Goal: Find specific page/section: Find specific page/section

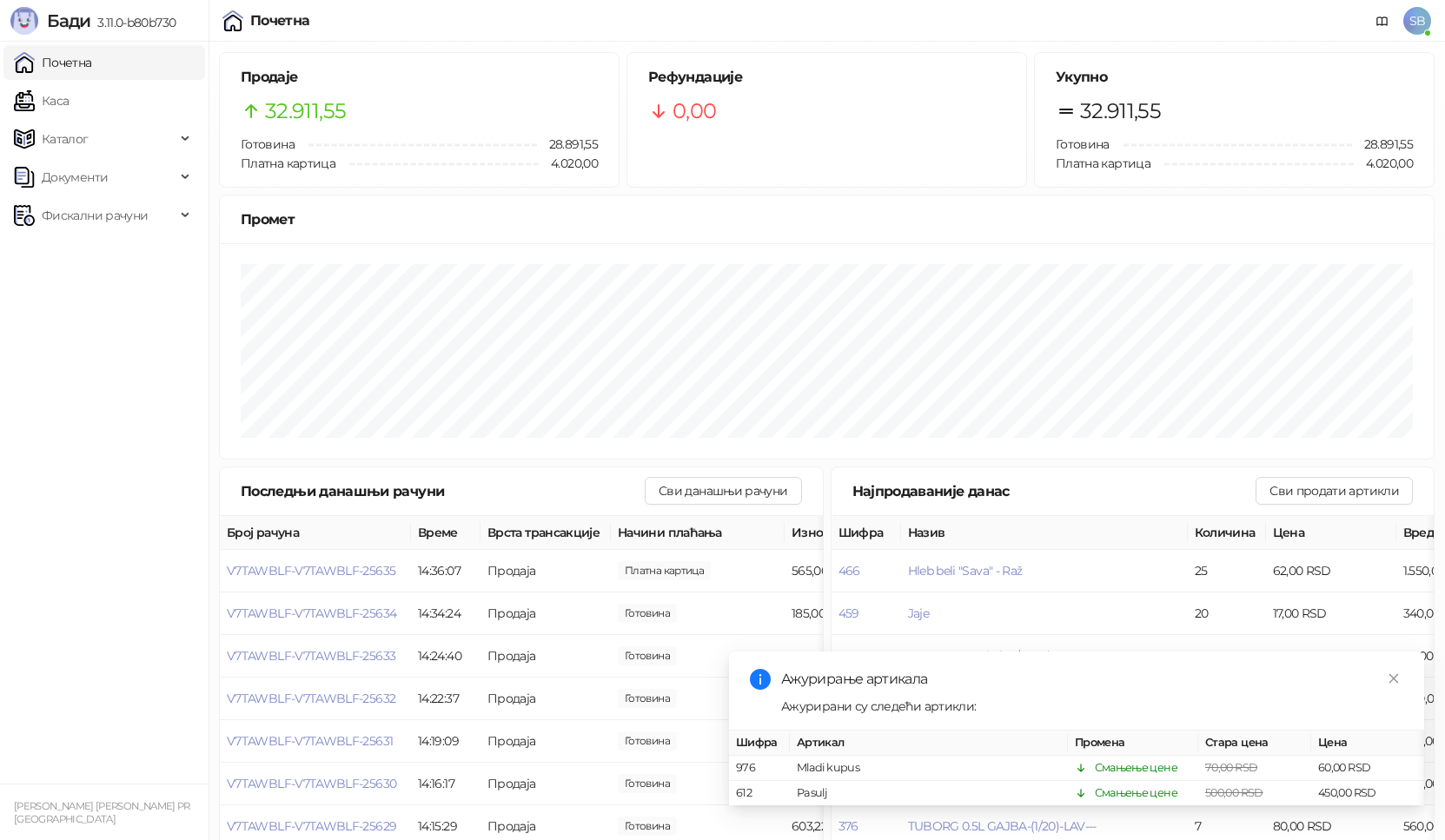
click at [69, 108] on link "Каса" at bounding box center [41, 100] width 55 height 35
click at [92, 64] on link "Почетна" at bounding box center [53, 63] width 78 height 35
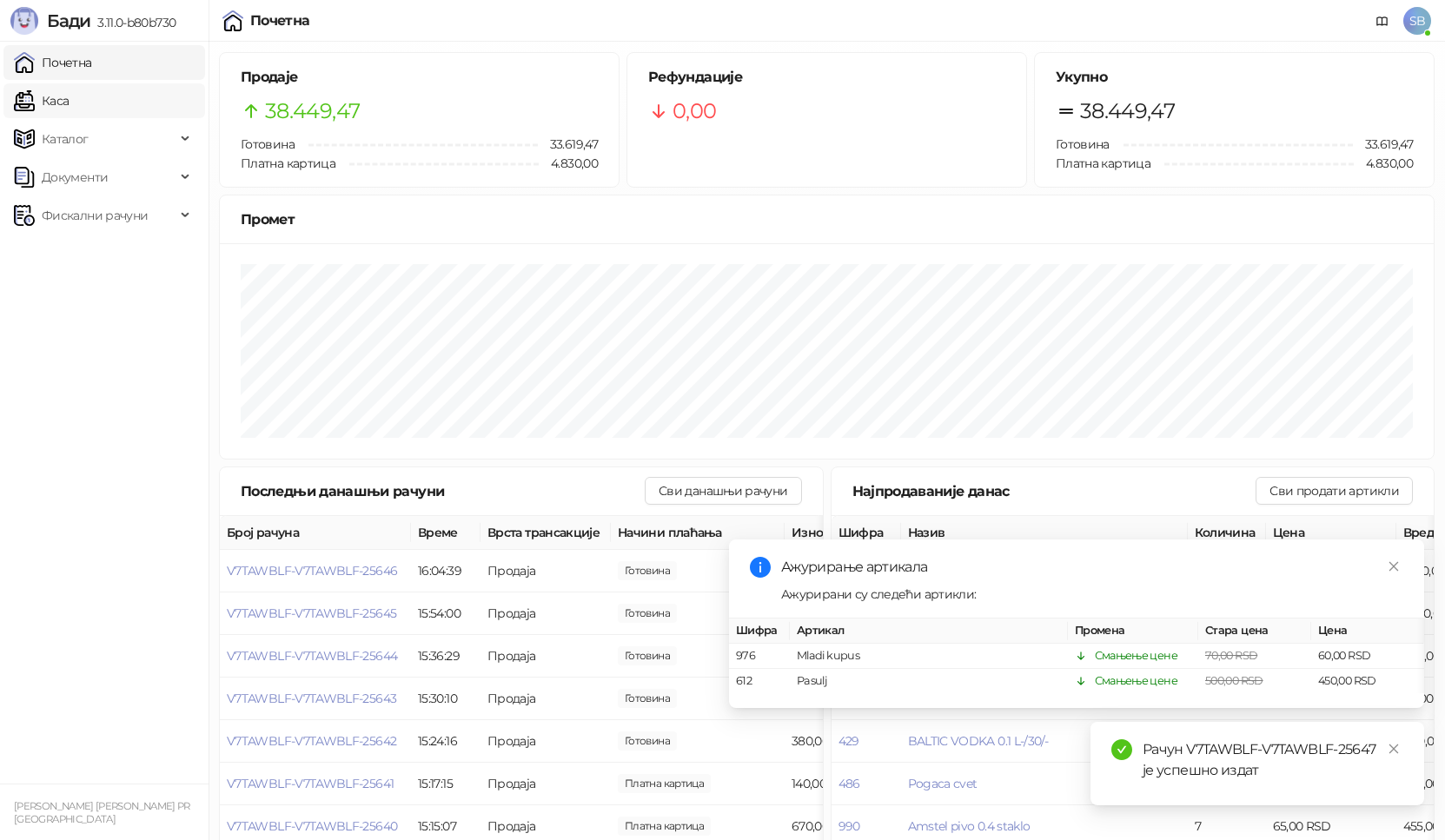
click at [69, 103] on link "Каса" at bounding box center [41, 100] width 55 height 35
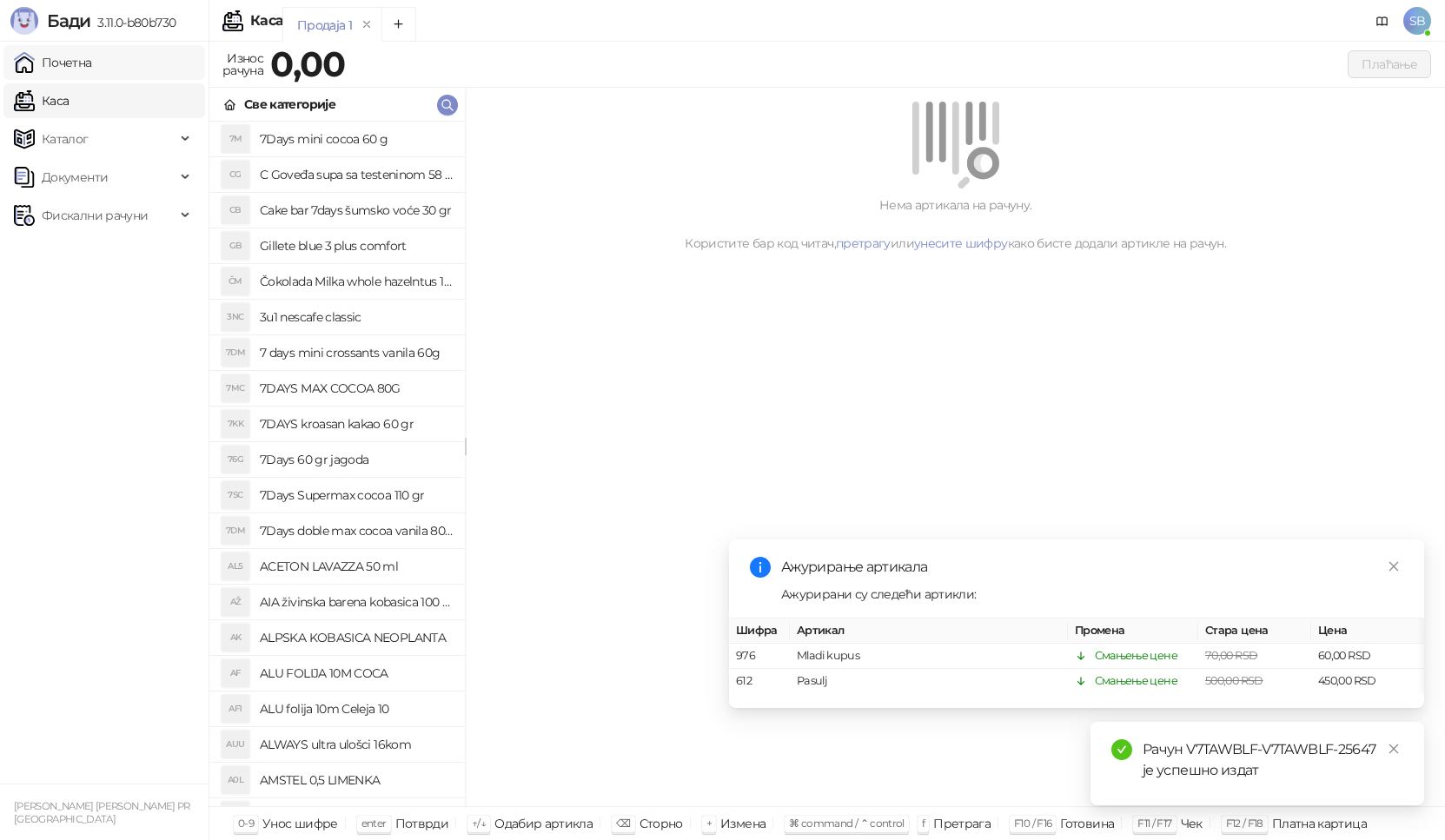
click at [92, 62] on link "Почетна" at bounding box center [53, 63] width 78 height 35
